Goal: Task Accomplishment & Management: Manage account settings

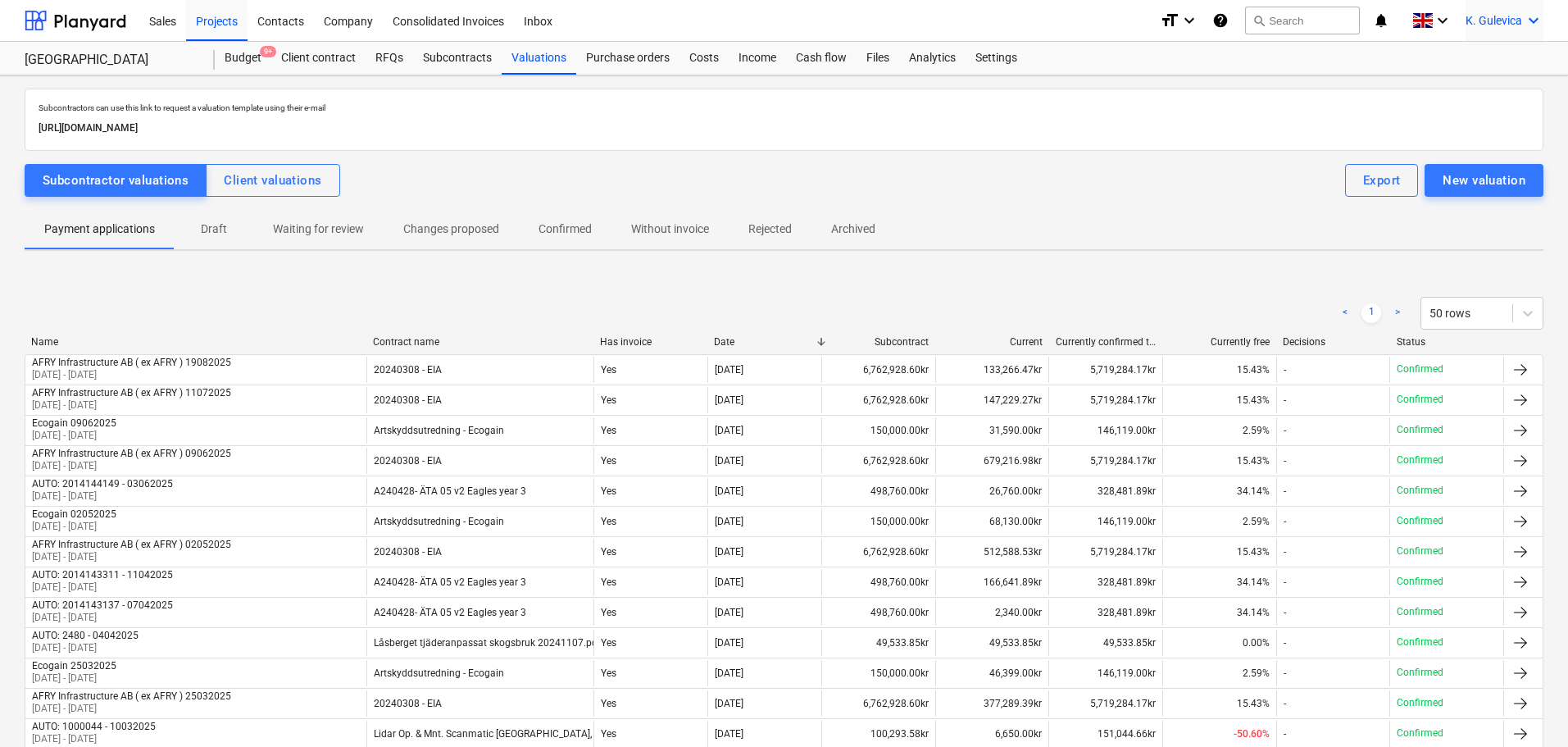
click at [1487, 19] on span "K. Gulevica" at bounding box center [1494, 20] width 56 height 13
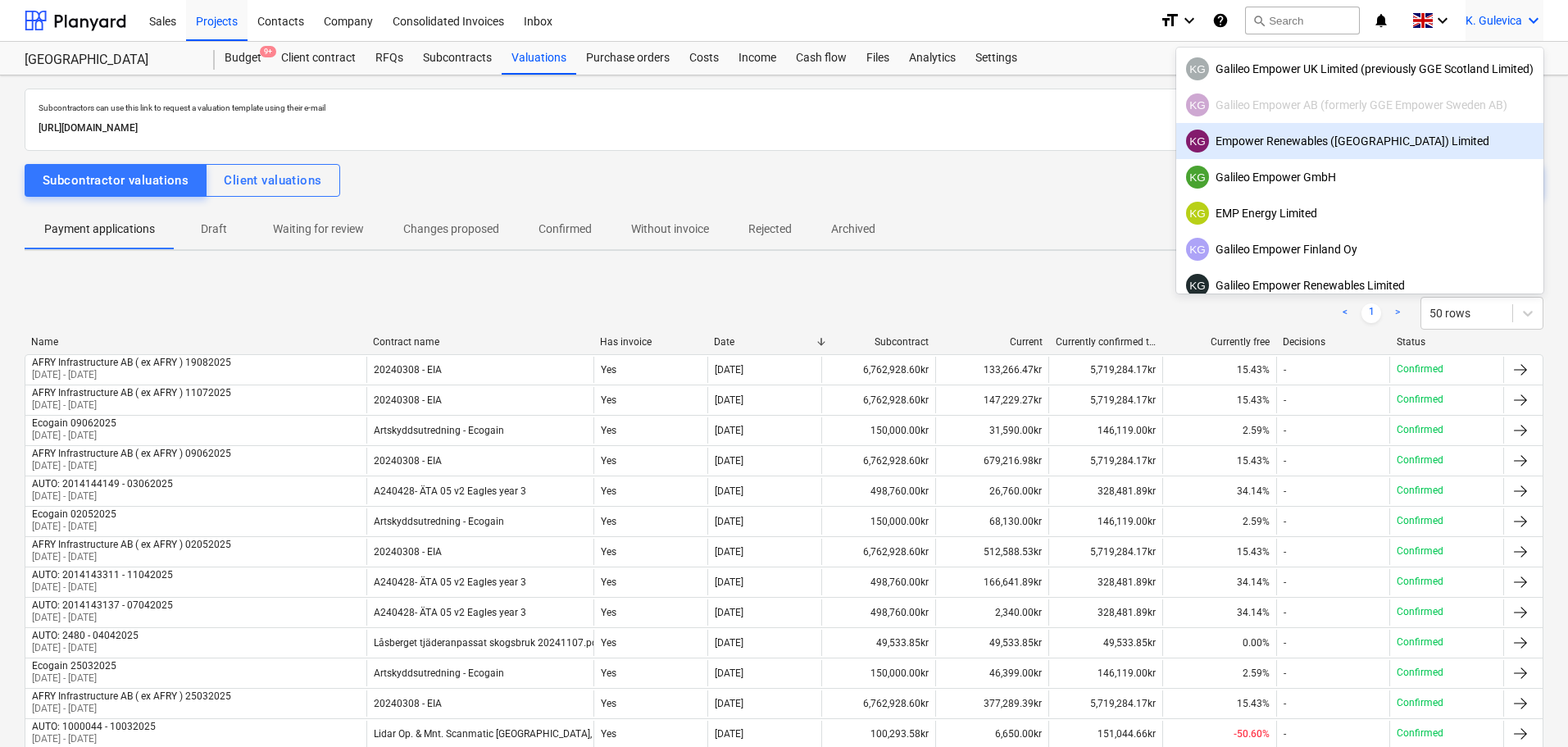
click at [1328, 149] on div "KG Empower Renewables (Ireland) Limited" at bounding box center [1359, 141] width 347 height 23
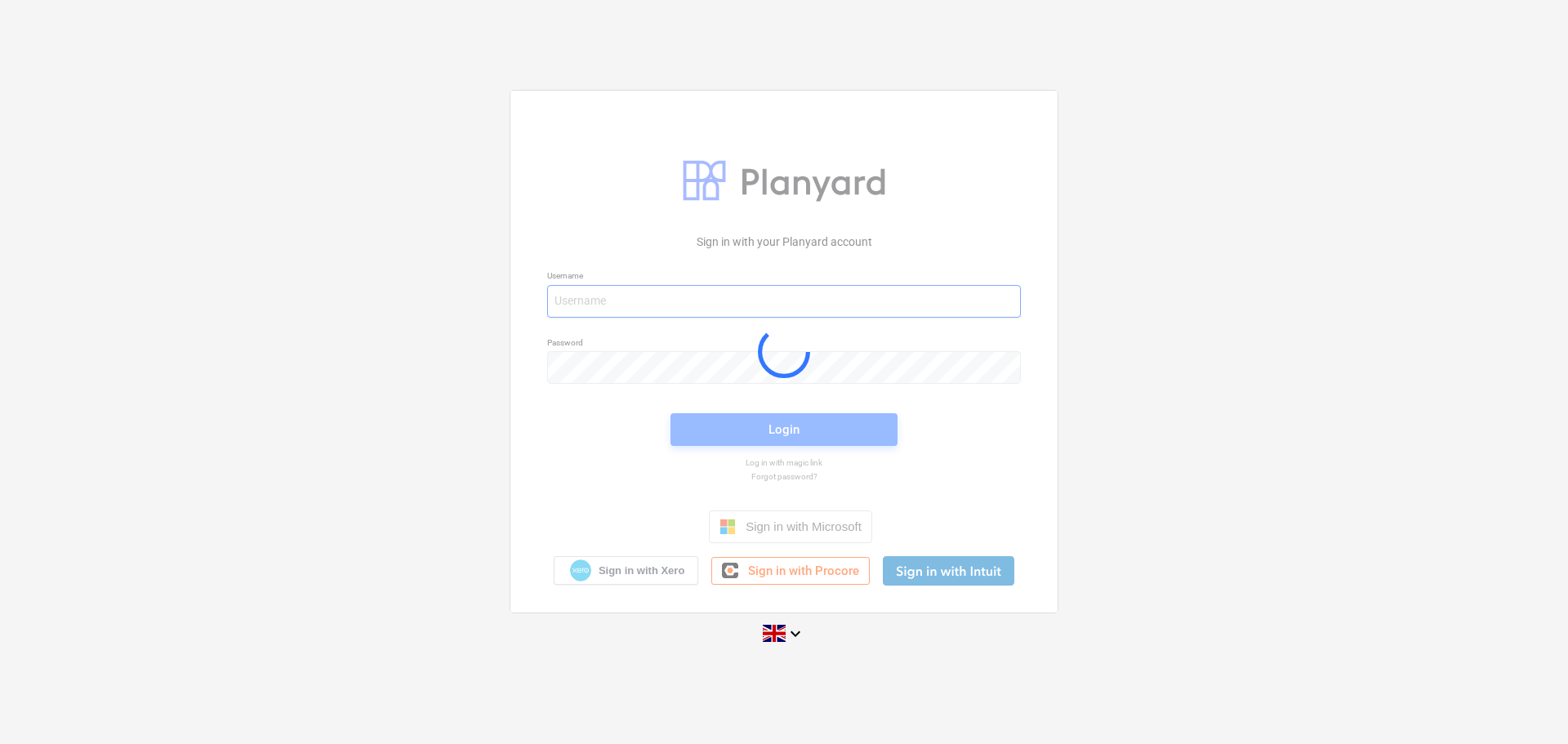
type input "kg@empower-re.ie"
